Goal: Obtain resource: Download file/media

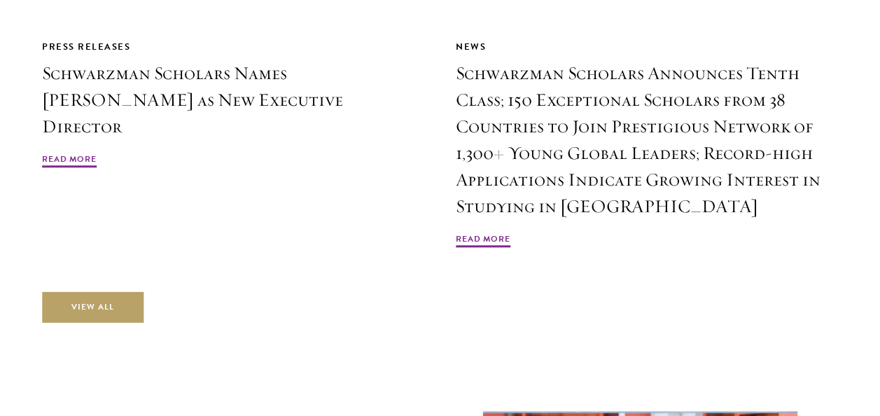
scroll to position [3274, 0]
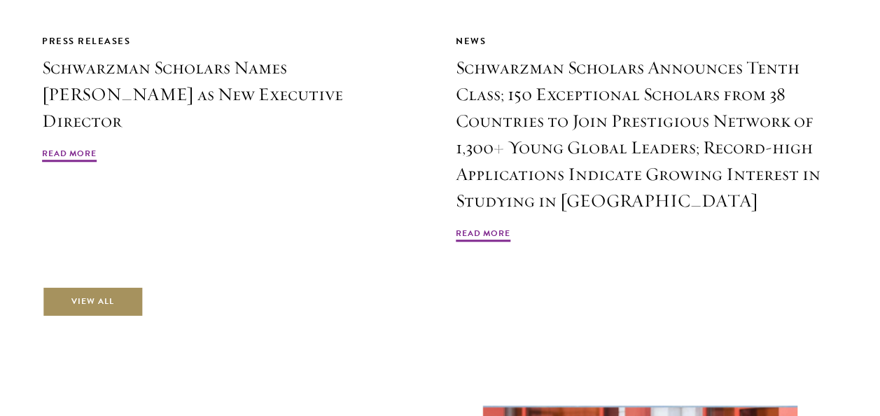
click at [85, 286] on link "View All" at bounding box center [92, 301] width 101 height 31
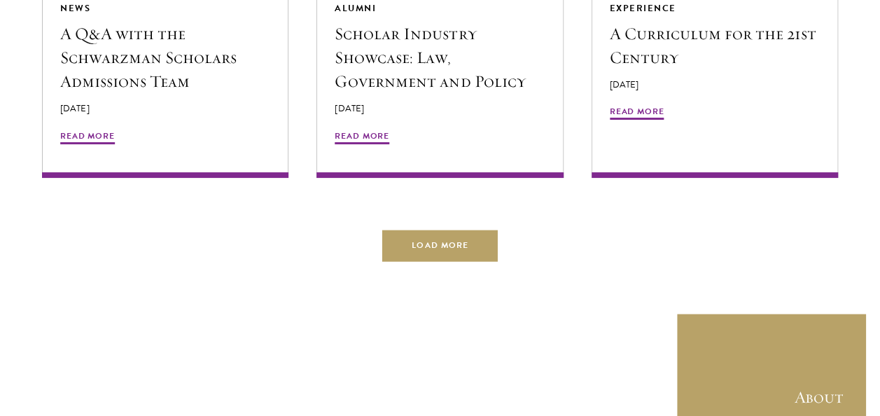
scroll to position [2697, 0]
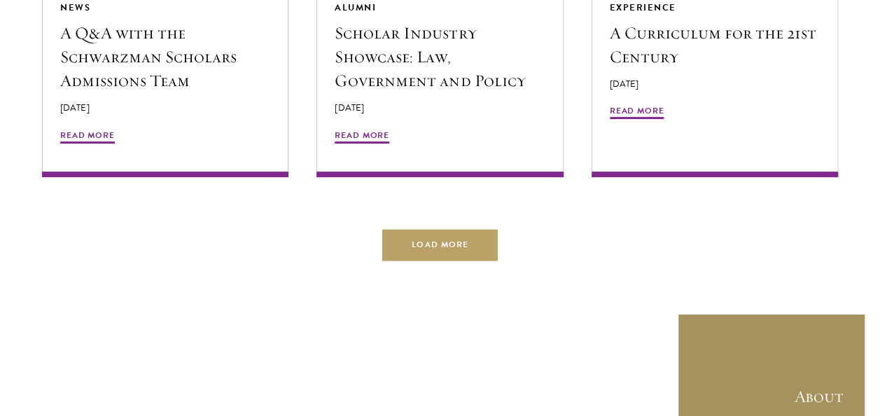
click at [811, 358] on link "About" at bounding box center [771, 407] width 189 height 189
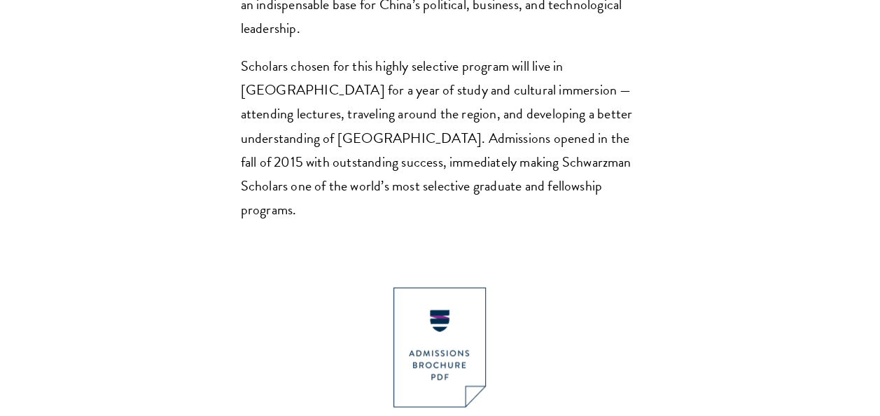
scroll to position [1222, 0]
